Goal: Task Accomplishment & Management: Manage account settings

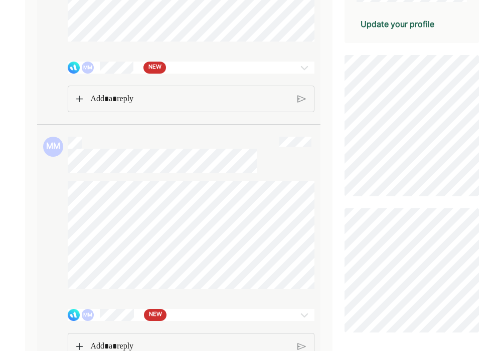
scroll to position [250, 0]
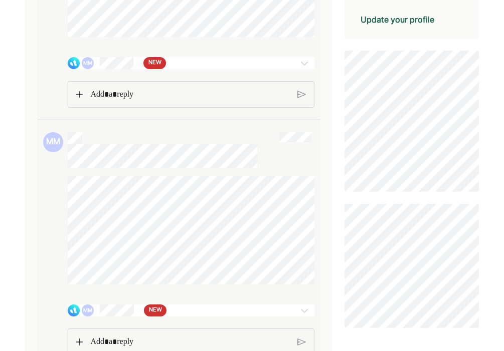
click at [296, 67] on div at bounding box center [304, 63] width 20 height 12
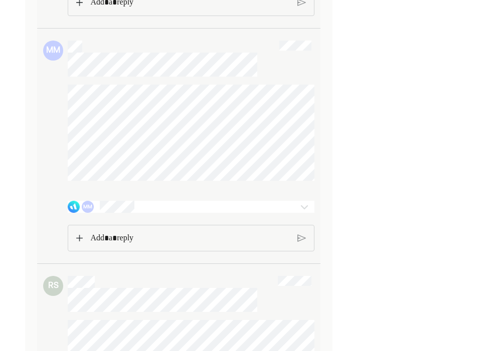
scroll to position [1864, 0]
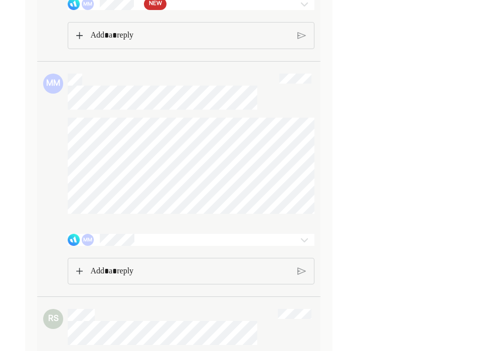
click at [301, 10] on img at bounding box center [304, 4] width 12 height 12
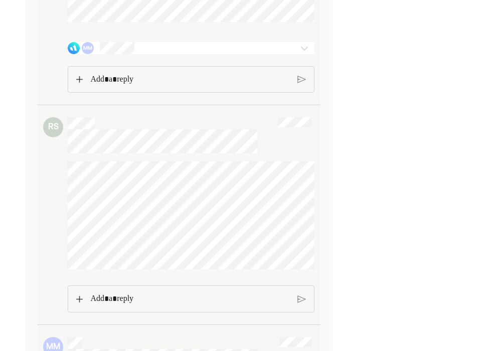
scroll to position [4154, 0]
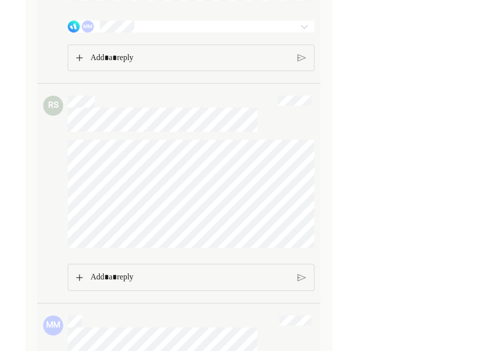
click at [216, 33] on div "MM" at bounding box center [171, 27] width 206 height 12
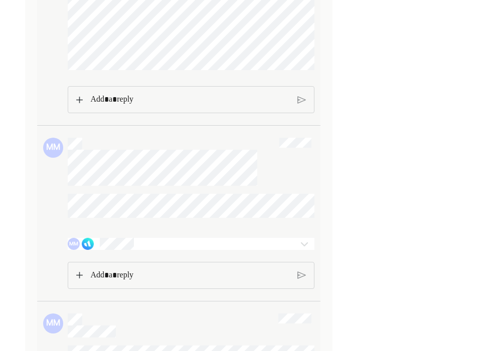
scroll to position [4669, 0]
click at [216, 106] on p "Rich Text Editor. Editing area: main" at bounding box center [190, 99] width 200 height 13
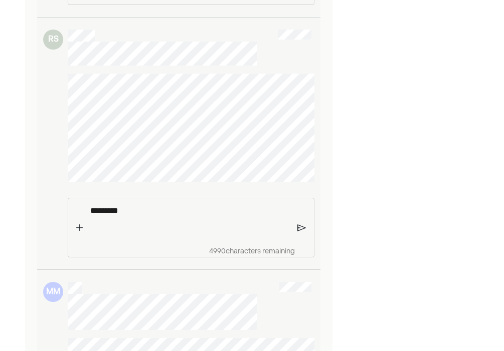
scroll to position [4556, 0]
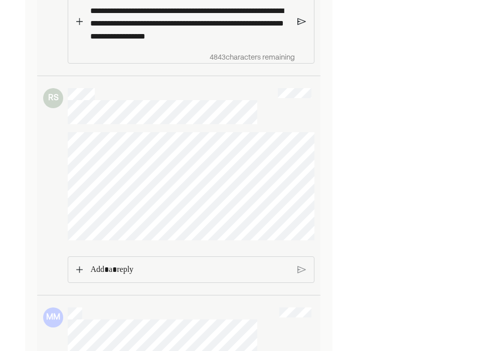
click at [205, 42] on p "**********" at bounding box center [190, 24] width 200 height 38
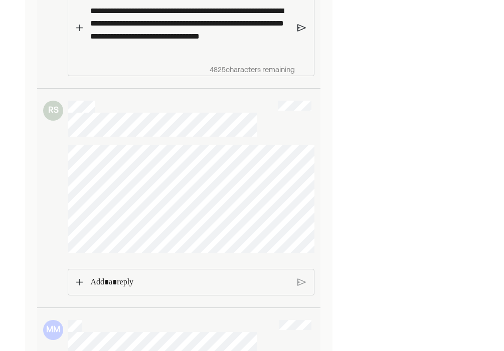
click at [168, 55] on p "**********" at bounding box center [190, 30] width 200 height 50
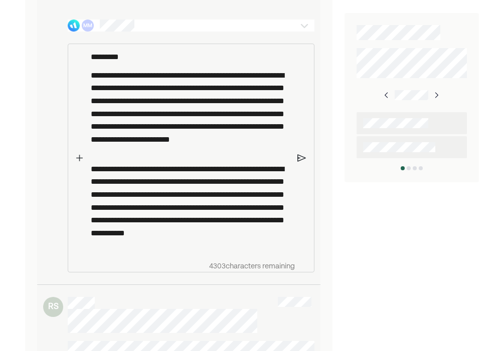
scroll to position [773, 0]
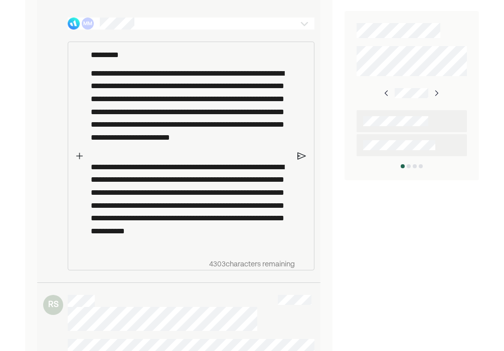
click at [180, 249] on p "**********" at bounding box center [190, 205] width 199 height 88
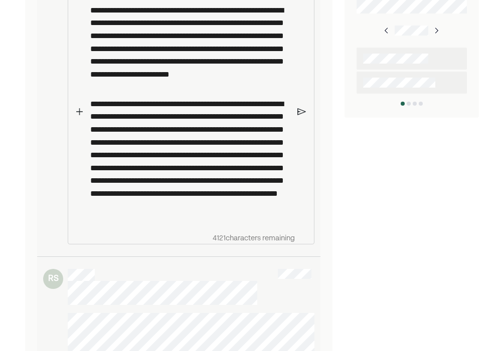
scroll to position [836, 0]
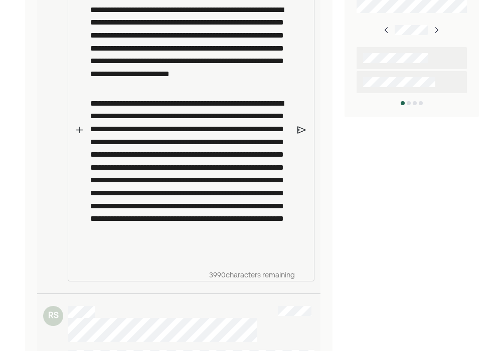
click at [120, 45] on p "**********" at bounding box center [190, 48] width 200 height 88
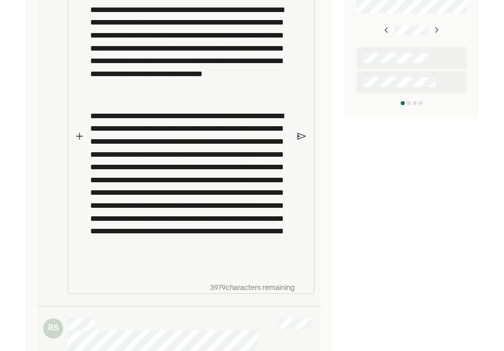
click at [79, 140] on img at bounding box center [79, 136] width 7 height 7
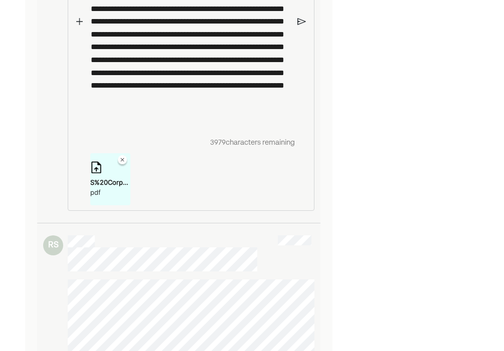
scroll to position [982, 0]
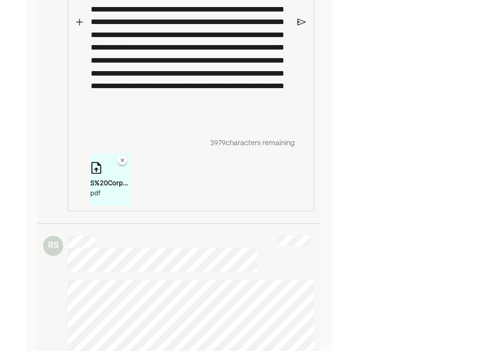
click at [215, 127] on p "**********" at bounding box center [190, 45] width 199 height 163
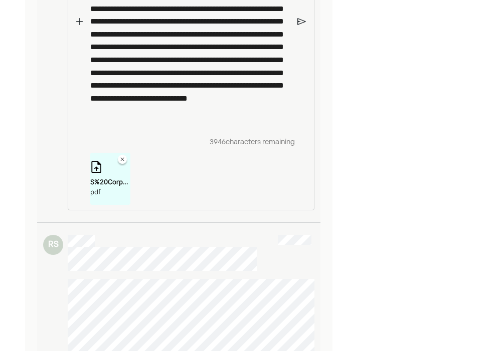
click at [297, 43] on div "**********" at bounding box center [191, 22] width 247 height 378
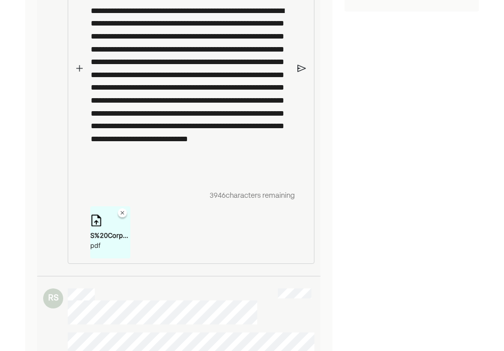
scroll to position [936, 0]
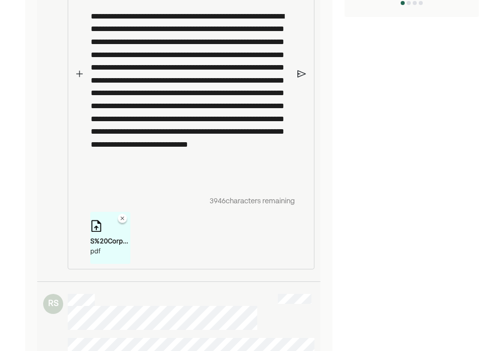
click at [300, 78] on img at bounding box center [301, 73] width 9 height 9
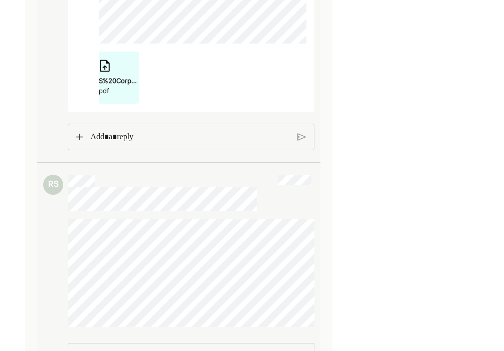
scroll to position [1409, 0]
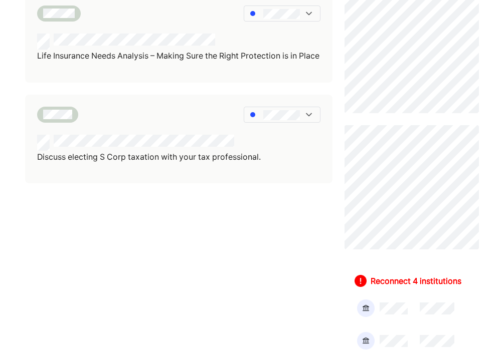
scroll to position [408, 0]
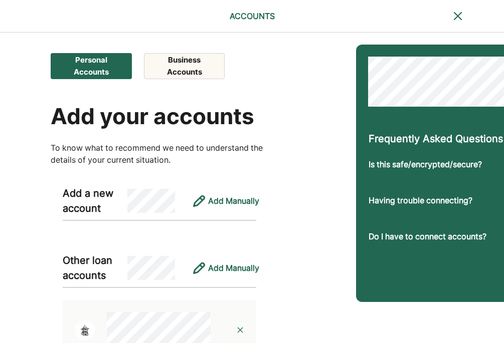
click at [181, 67] on button "Business Accounts" at bounding box center [184, 66] width 81 height 26
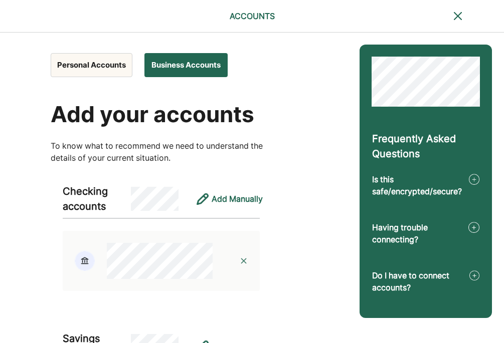
click at [89, 63] on button "Personal Accounts" at bounding box center [92, 65] width 82 height 24
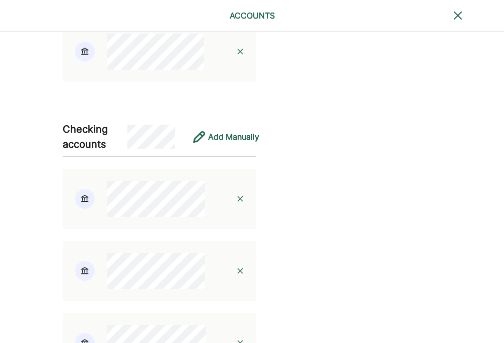
scroll to position [789, 0]
click at [236, 56] on img at bounding box center [240, 52] width 8 height 8
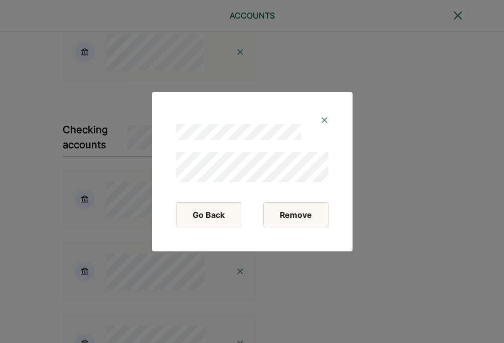
click at [307, 216] on button "Remove" at bounding box center [295, 215] width 65 height 25
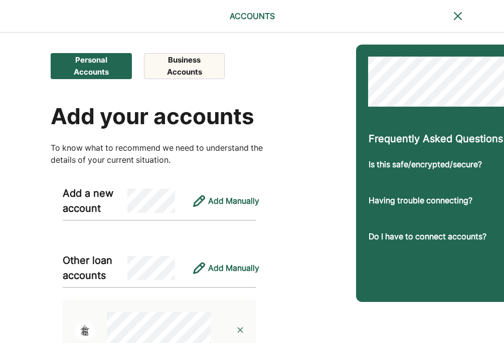
scroll to position [0, 0]
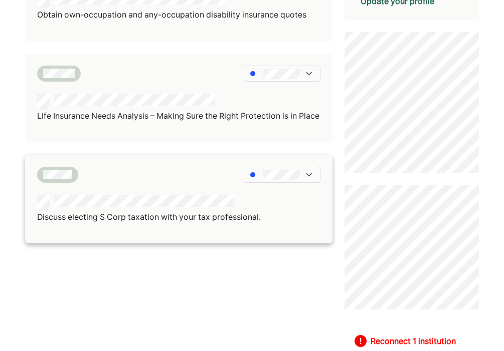
scroll to position [354, 0]
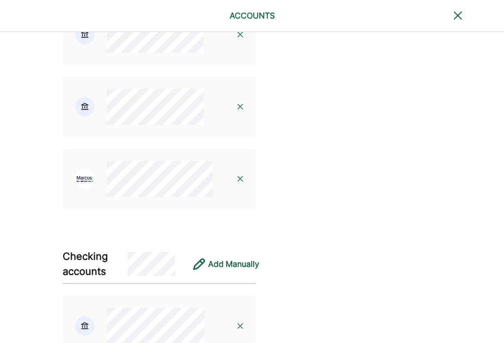
scroll to position [387, 0]
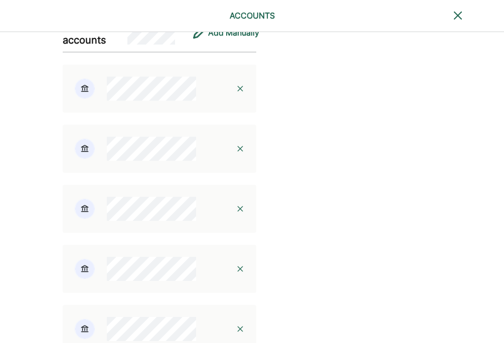
click at [209, 105] on div at bounding box center [232, 89] width 49 height 32
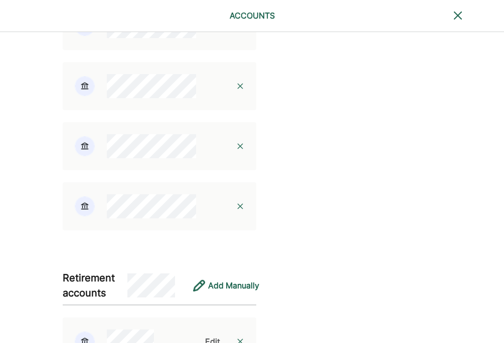
scroll to position [1167, 0]
